Goal: Task Accomplishment & Management: Manage account settings

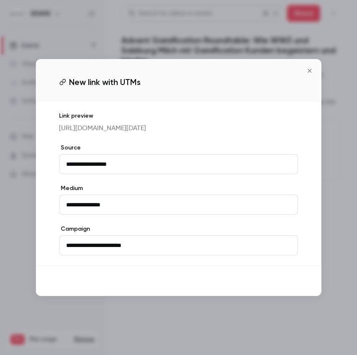
click at [285, 280] on button "Save" at bounding box center [283, 281] width 30 height 17
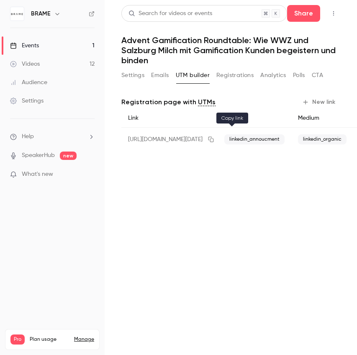
click at [214, 139] on icon "button" at bounding box center [211, 139] width 7 height 6
click at [155, 77] on button "Emails" at bounding box center [160, 75] width 18 height 13
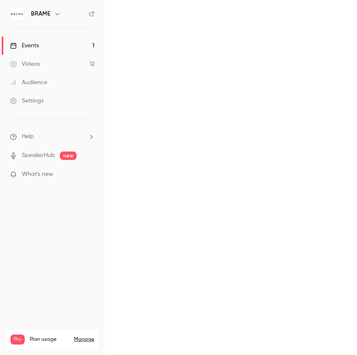
click at [132, 78] on main "Search for videos or events Share Advent Gamification Roundtable: Wie WWZ und S…" at bounding box center [231, 177] width 252 height 355
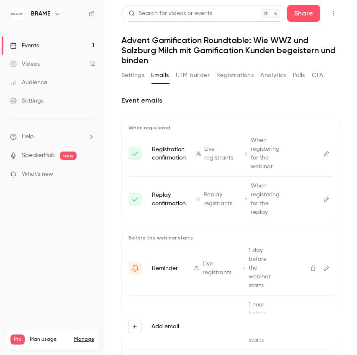
click at [132, 78] on button "Settings" at bounding box center [132, 75] width 23 height 13
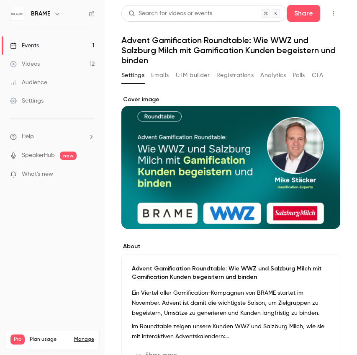
scroll to position [125, 0]
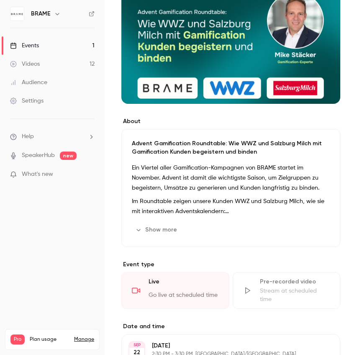
click at [148, 229] on button "Show more" at bounding box center [157, 229] width 50 height 13
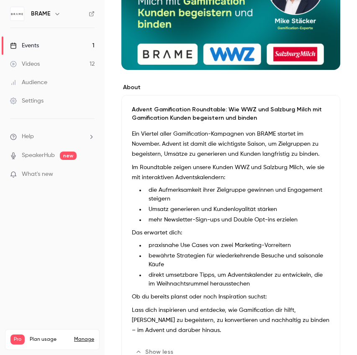
scroll to position [270, 0]
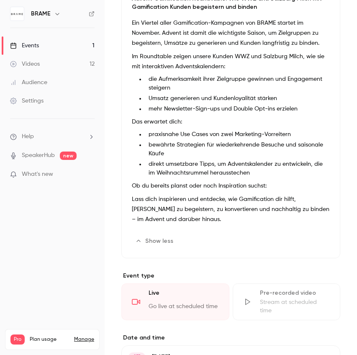
drag, startPoint x: 192, startPoint y: 211, endPoint x: 146, endPoint y: 201, distance: 47.6
click at [139, 188] on div "Ein Viertel aller Gamification-Kampagnen von BRAME startet im November. Advent …" at bounding box center [231, 123] width 198 height 210
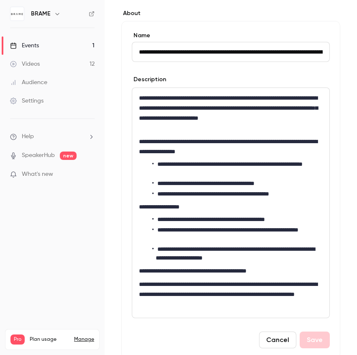
scroll to position [0, 125]
click at [268, 280] on button "Cancel" at bounding box center [277, 340] width 37 height 17
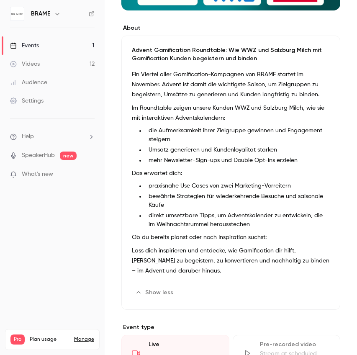
scroll to position [218, 0]
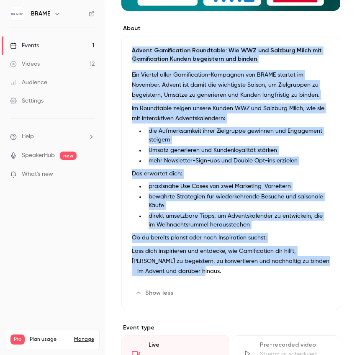
drag, startPoint x: 179, startPoint y: 252, endPoint x: 134, endPoint y: 48, distance: 209.7
click at [134, 48] on div "Advent Gamification Roundtable: Wie WWZ und Salzburg Milch mit Gamification Kun…" at bounding box center [230, 173] width 219 height 274
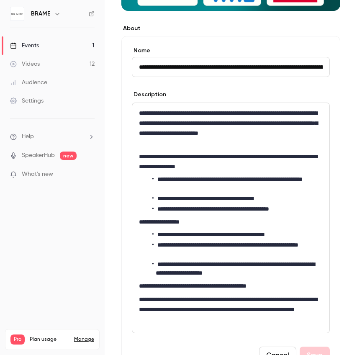
scroll to position [0, 125]
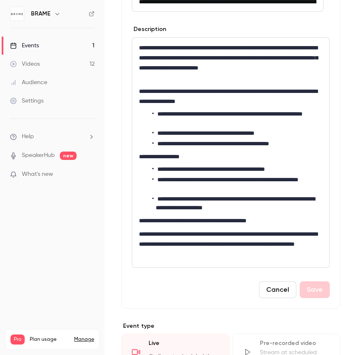
scroll to position [285, 0]
